Goal: Navigation & Orientation: Find specific page/section

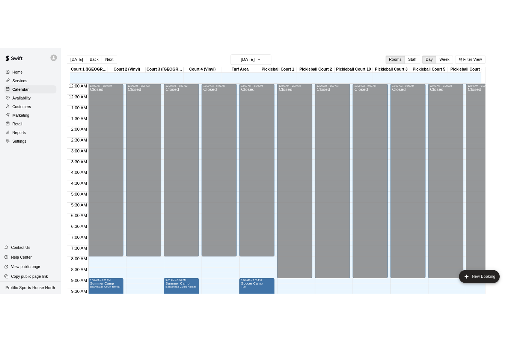
scroll to position [374, 0]
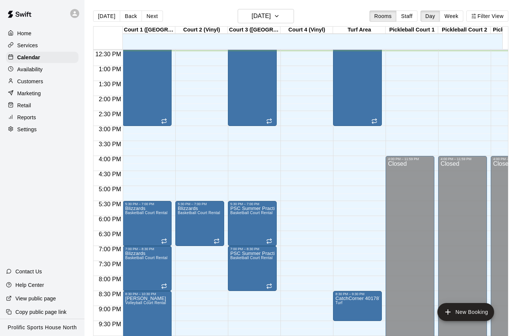
click at [79, 17] on div at bounding box center [77, 13] width 16 height 15
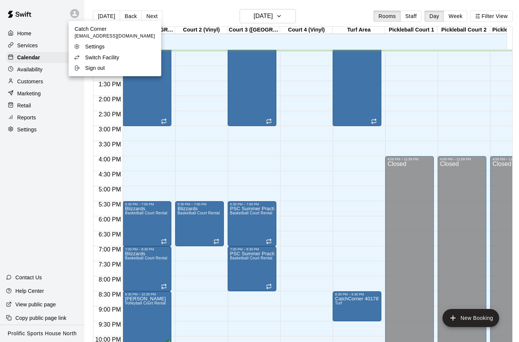
click at [102, 59] on p "Switch Facility" at bounding box center [102, 58] width 34 height 8
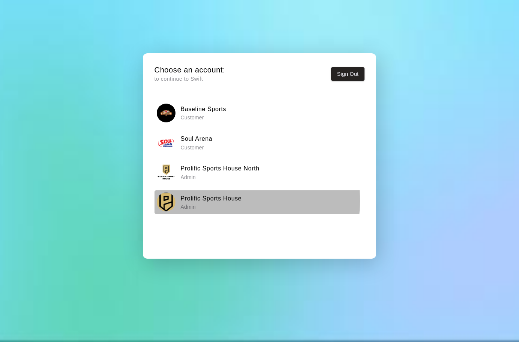
click at [219, 201] on h6 "Prolific Sports House" at bounding box center [211, 199] width 61 height 10
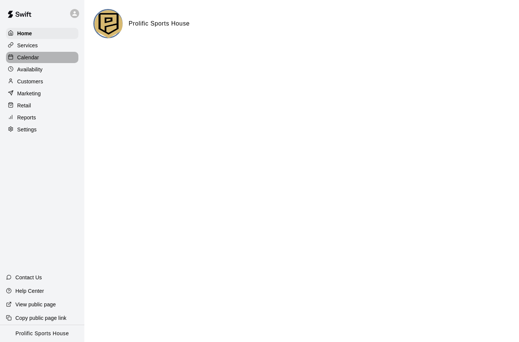
click at [27, 54] on div "Calendar" at bounding box center [42, 57] width 72 height 11
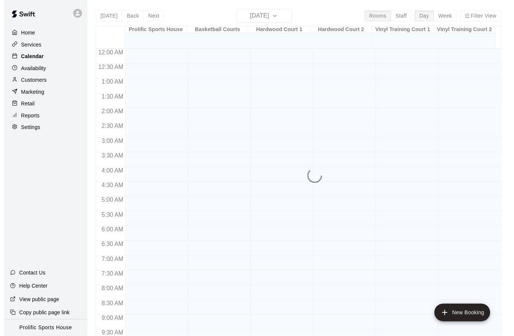
scroll to position [375, 0]
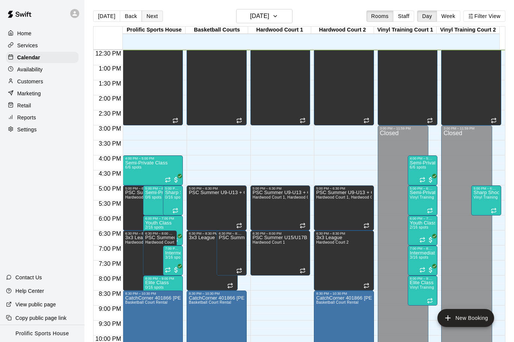
click at [154, 19] on button "Next" at bounding box center [151, 16] width 21 height 11
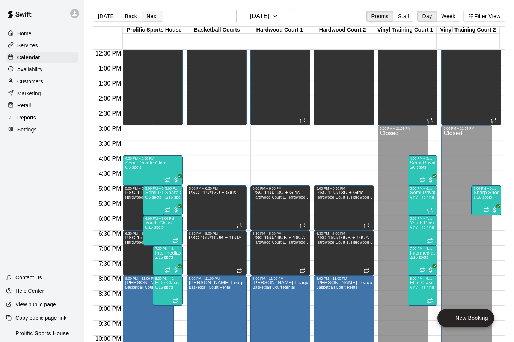
click at [152, 14] on button "Next" at bounding box center [151, 16] width 21 height 11
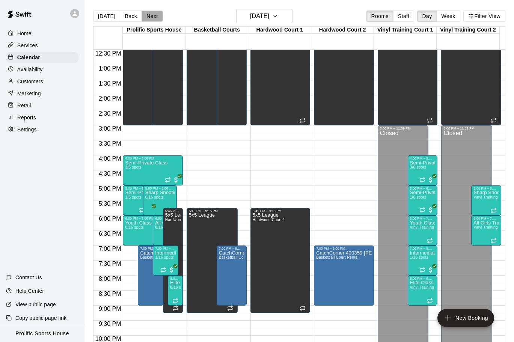
click at [155, 16] on button "Next" at bounding box center [151, 16] width 21 height 11
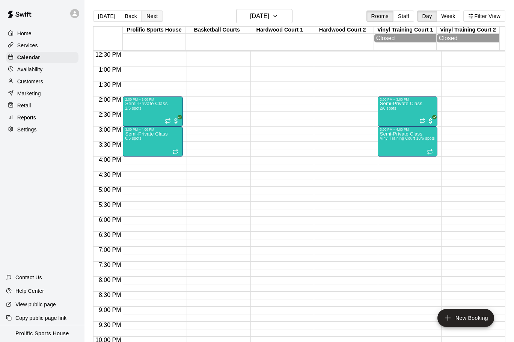
click at [154, 12] on button "Next" at bounding box center [151, 16] width 21 height 11
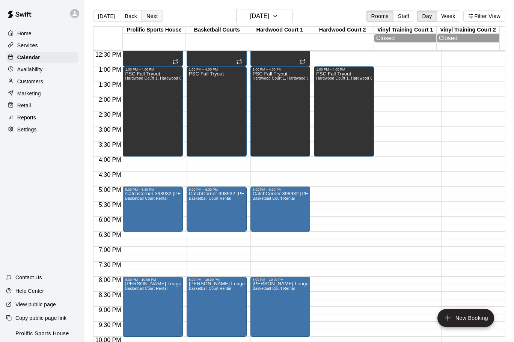
click at [149, 15] on button "Next" at bounding box center [151, 16] width 21 height 11
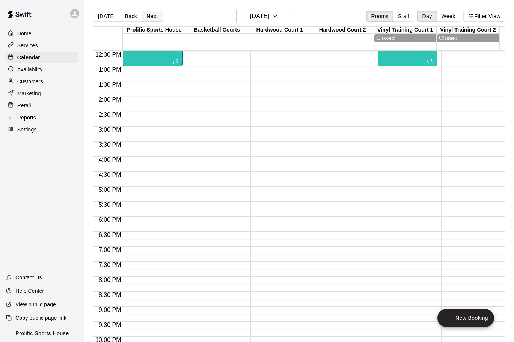
click at [145, 17] on button "Next" at bounding box center [151, 16] width 21 height 11
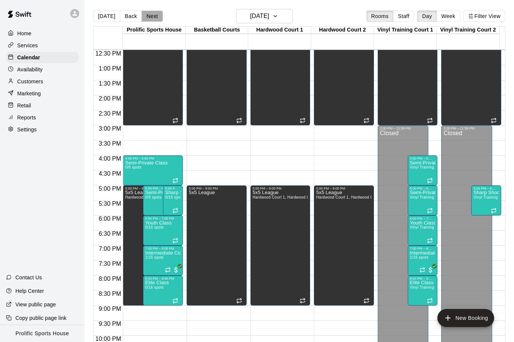
click at [150, 16] on button "Next" at bounding box center [151, 16] width 21 height 11
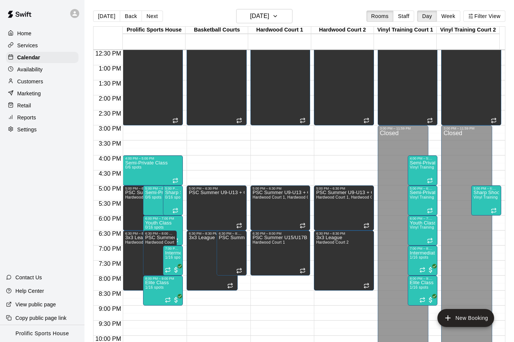
click at [148, 18] on button "Next" at bounding box center [151, 16] width 21 height 11
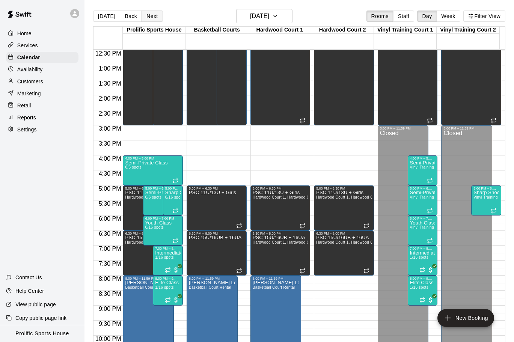
click at [146, 17] on button "Next" at bounding box center [151, 16] width 21 height 11
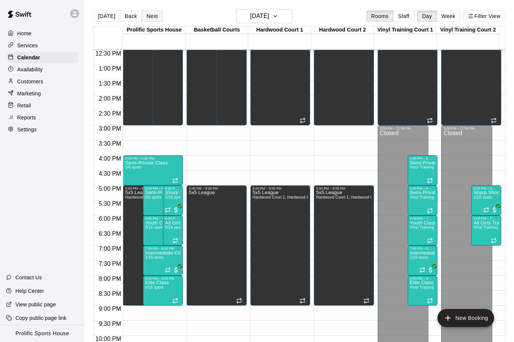
click at [148, 15] on button "Next" at bounding box center [151, 16] width 21 height 11
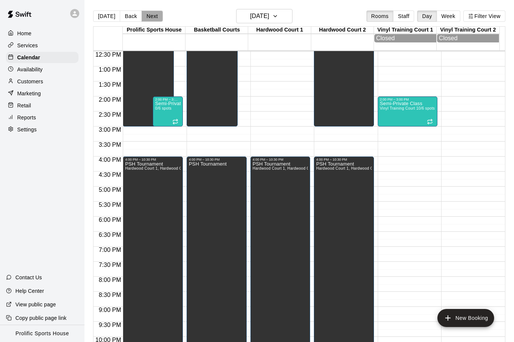
click at [151, 18] on button "Next" at bounding box center [151, 16] width 21 height 11
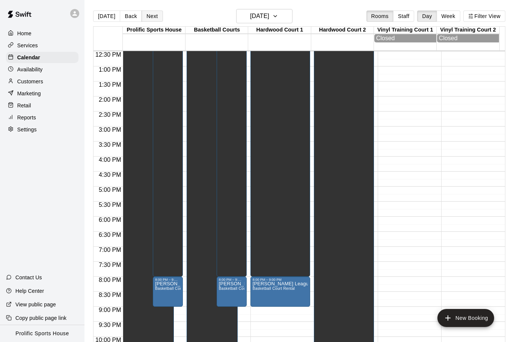
click at [147, 20] on button "Next" at bounding box center [151, 16] width 21 height 11
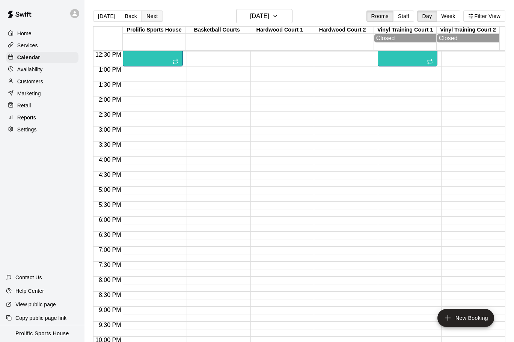
click at [149, 16] on button "Next" at bounding box center [151, 16] width 21 height 11
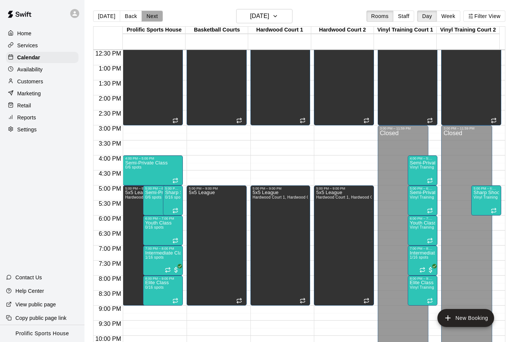
click at [151, 16] on button "Next" at bounding box center [151, 16] width 21 height 11
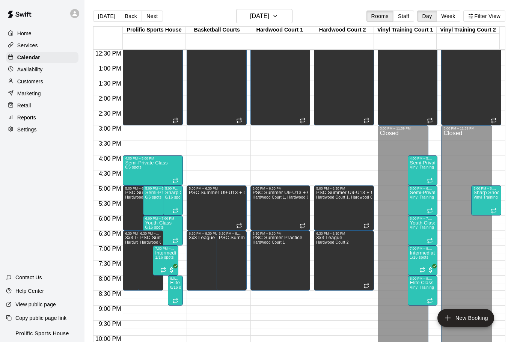
click at [75, 16] on icon at bounding box center [74, 13] width 7 height 7
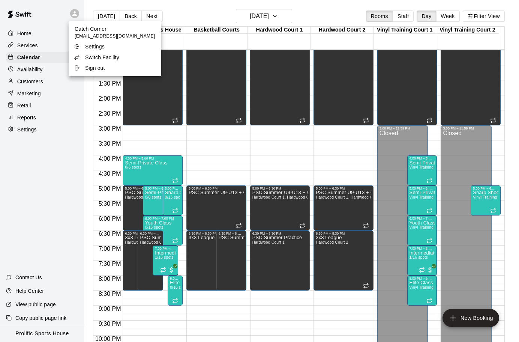
click at [113, 59] on p "Switch Facility" at bounding box center [102, 58] width 34 height 8
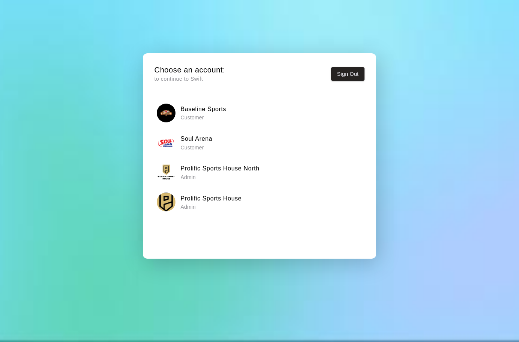
click at [228, 173] on p "Admin" at bounding box center [220, 177] width 79 height 8
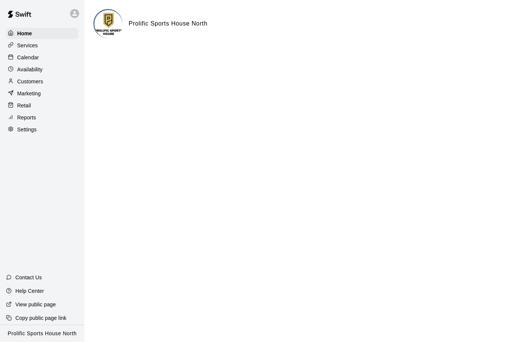
click at [37, 61] on p "Calendar" at bounding box center [28, 58] width 22 height 8
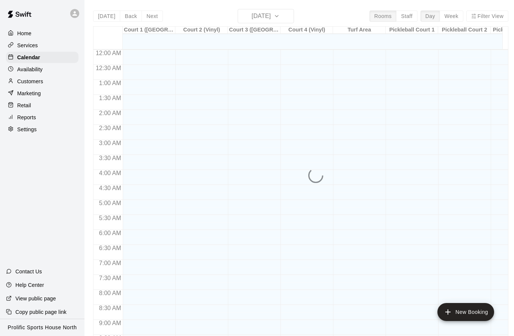
scroll to position [378, 0]
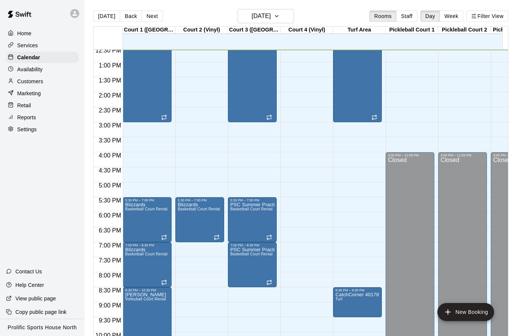
click at [74, 11] on icon at bounding box center [74, 13] width 7 height 7
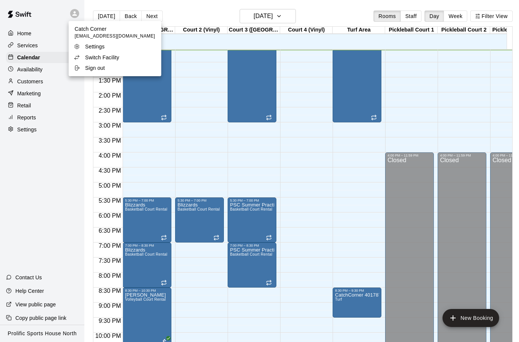
click at [87, 54] on p "Switch Facility" at bounding box center [102, 58] width 34 height 8
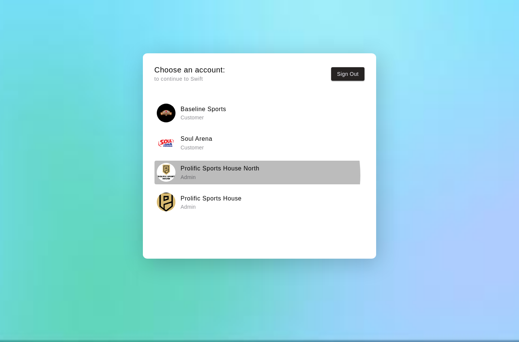
click at [243, 175] on p "Admin" at bounding box center [220, 177] width 79 height 8
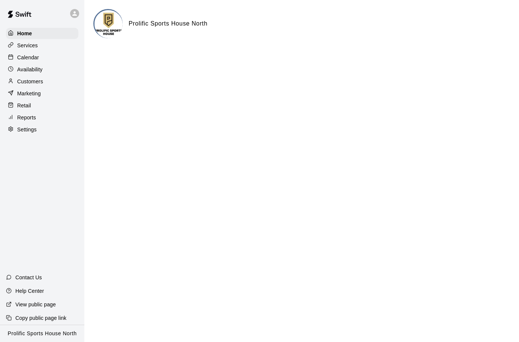
click at [63, 60] on div "Calendar" at bounding box center [42, 57] width 72 height 11
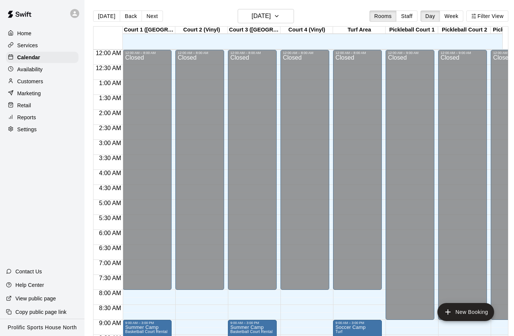
scroll to position [378, 0]
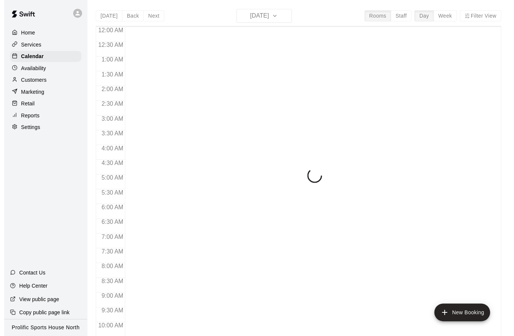
scroll to position [378, 0]
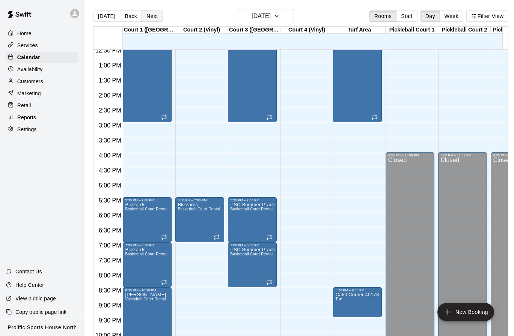
click at [155, 19] on button "Next" at bounding box center [151, 16] width 21 height 11
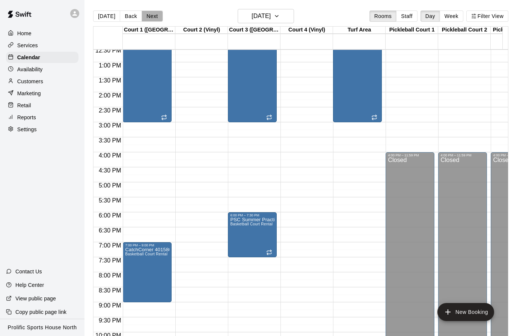
drag, startPoint x: 144, startPoint y: 14, endPoint x: 148, endPoint y: 19, distance: 6.2
click at [145, 15] on button "Next" at bounding box center [151, 16] width 21 height 11
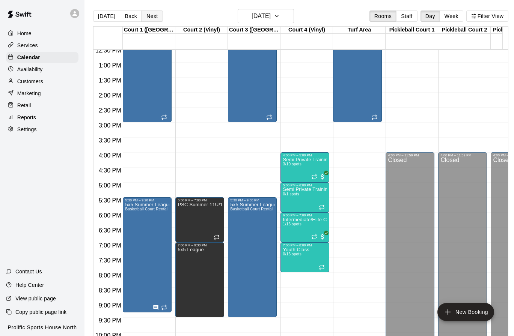
click at [145, 18] on button "Next" at bounding box center [151, 16] width 21 height 11
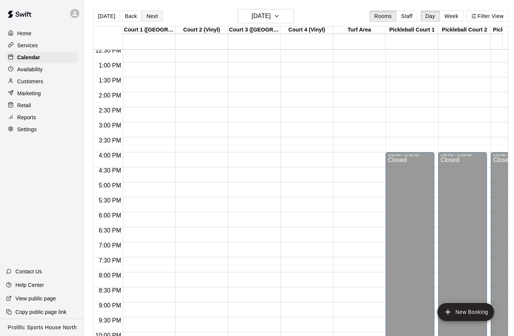
click at [149, 17] on button "Next" at bounding box center [151, 16] width 21 height 11
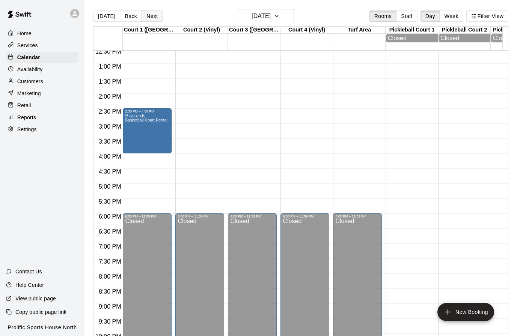
click at [141, 12] on button "Next" at bounding box center [151, 16] width 21 height 11
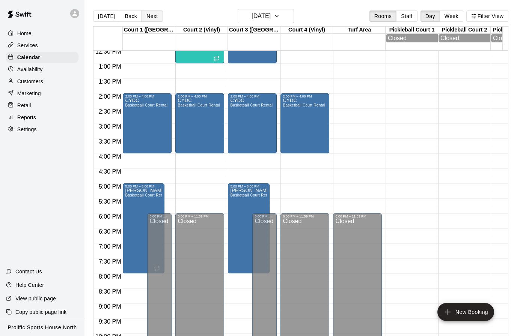
click at [153, 18] on button "Next" at bounding box center [151, 16] width 21 height 11
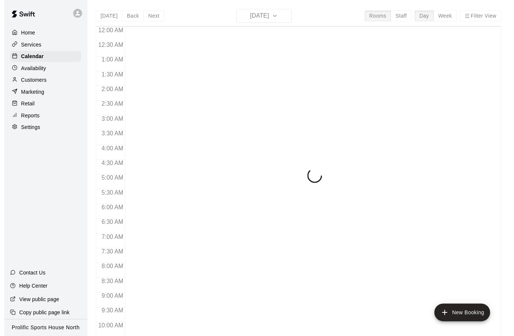
scroll to position [379, 0]
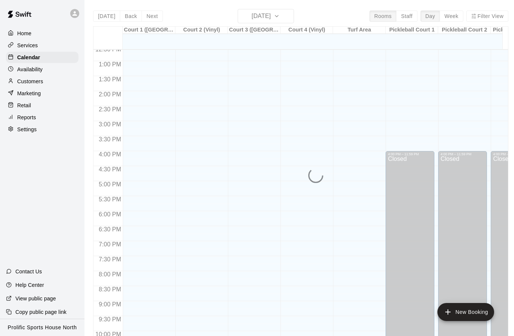
click at [262, 17] on div "Today Back Next Tuesday Aug 12 Rooms Staff Day Week Filter View Court 1 (Hardwo…" at bounding box center [300, 177] width 415 height 336
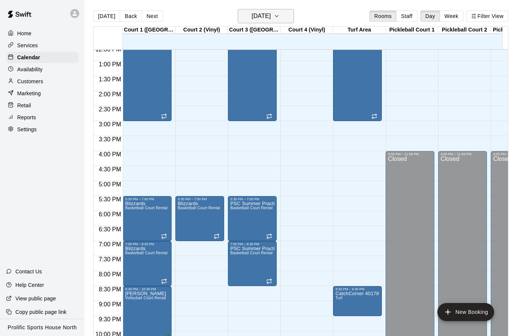
click at [264, 17] on h6 "[DATE]" at bounding box center [260, 16] width 19 height 11
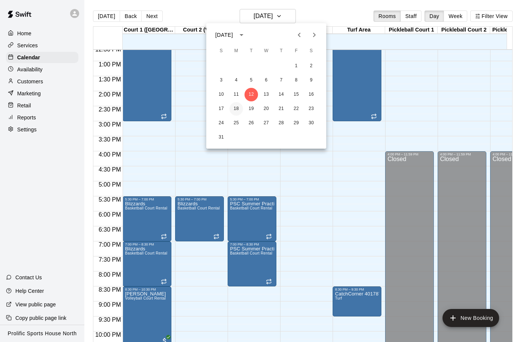
click at [234, 109] on button "18" at bounding box center [237, 109] width 14 height 14
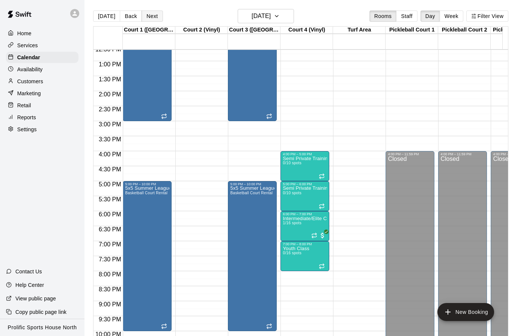
click at [147, 19] on button "Next" at bounding box center [151, 16] width 21 height 11
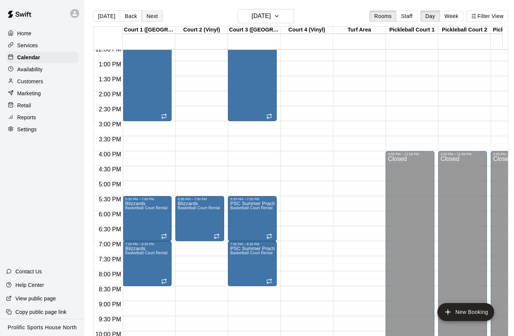
click at [150, 16] on button "Next" at bounding box center [151, 16] width 21 height 11
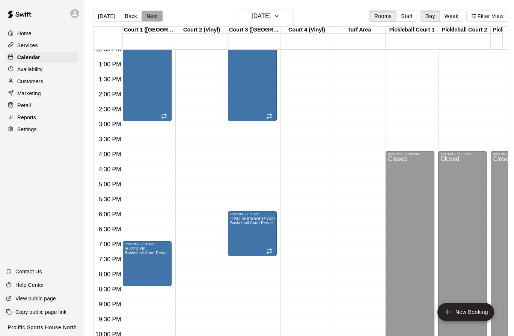
click at [152, 19] on button "Next" at bounding box center [151, 16] width 21 height 11
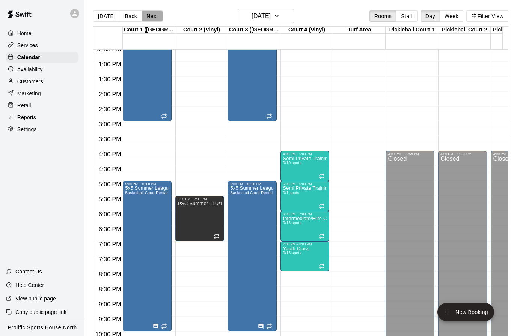
click at [147, 14] on button "Next" at bounding box center [151, 16] width 21 height 11
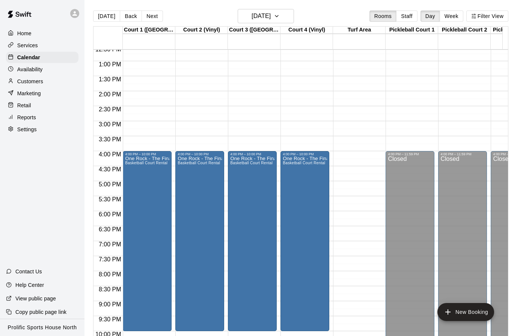
click at [145, 17] on button "Next" at bounding box center [151, 16] width 21 height 11
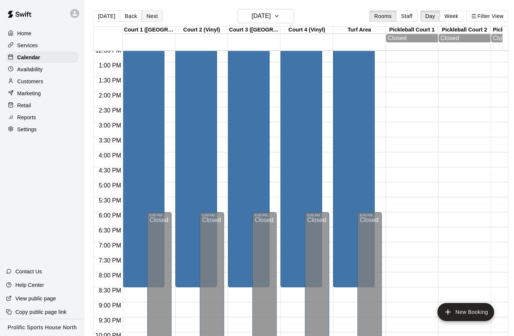
click at [147, 17] on button "Next" at bounding box center [151, 16] width 21 height 11
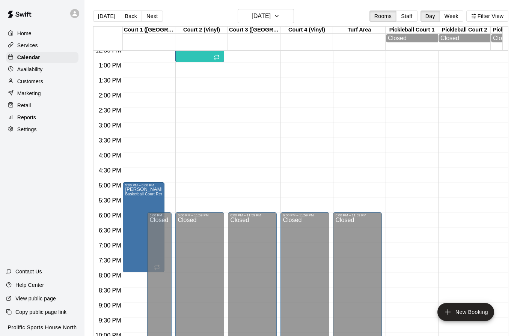
click at [149, 13] on button "Next" at bounding box center [151, 16] width 21 height 11
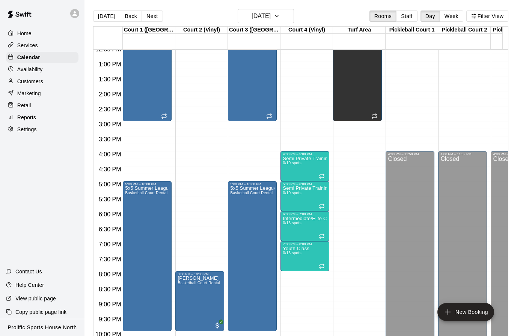
click at [152, 14] on button "Next" at bounding box center [151, 16] width 21 height 11
